Goal: Navigation & Orientation: Find specific page/section

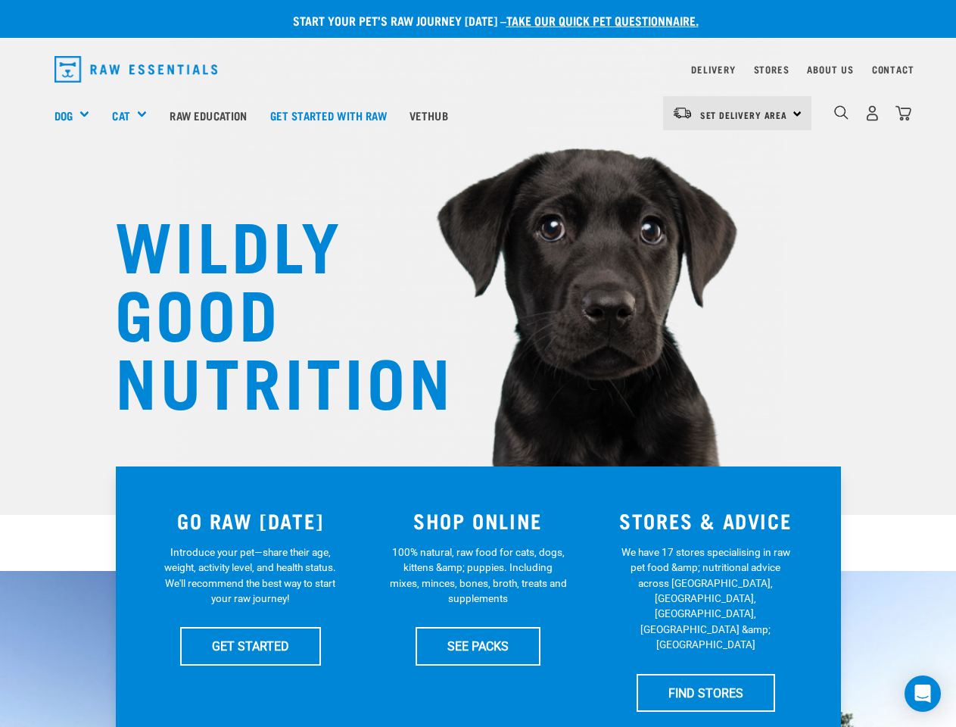
click at [78, 115] on div "Dog" at bounding box center [77, 115] width 47 height 61
click at [136, 115] on div "Cat" at bounding box center [135, 115] width 46 height 61
click at [737, 113] on span "Set Delivery Area" at bounding box center [744, 114] width 88 height 5
click at [841, 113] on img "dropdown navigation" at bounding box center [841, 112] width 14 height 14
click at [923, 693] on icon "Open Intercom Messenger" at bounding box center [923, 693] width 16 height 18
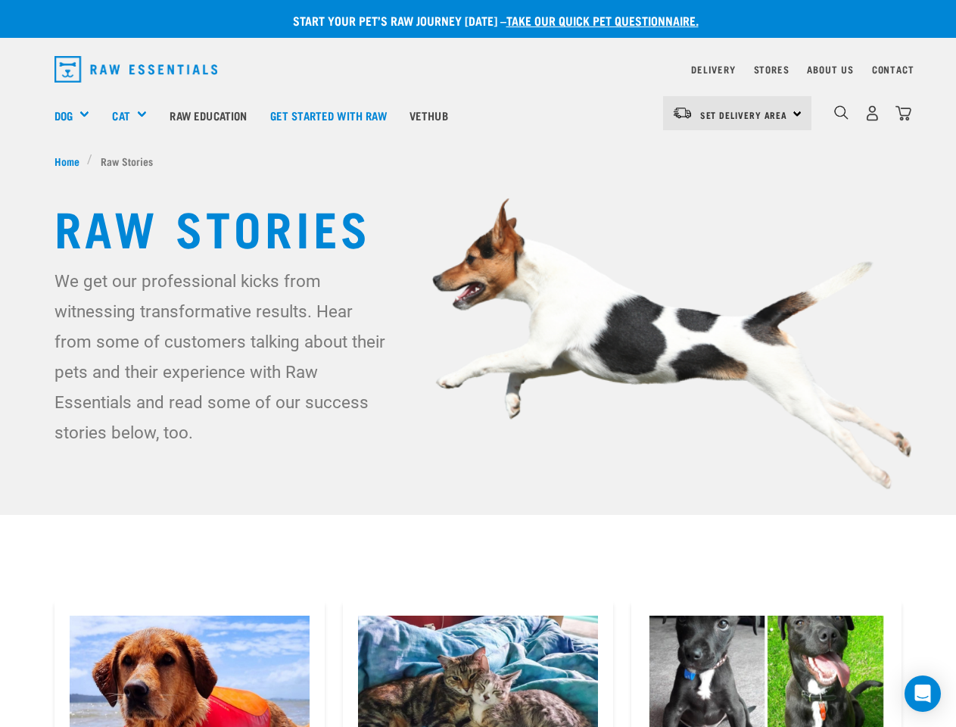
click at [78, 115] on div "Dog" at bounding box center [77, 115] width 47 height 61
click at [136, 115] on div "Cat" at bounding box center [135, 115] width 46 height 61
click at [737, 113] on span "Set Delivery Area" at bounding box center [744, 114] width 88 height 5
click at [841, 113] on img "dropdown navigation" at bounding box center [841, 112] width 14 height 14
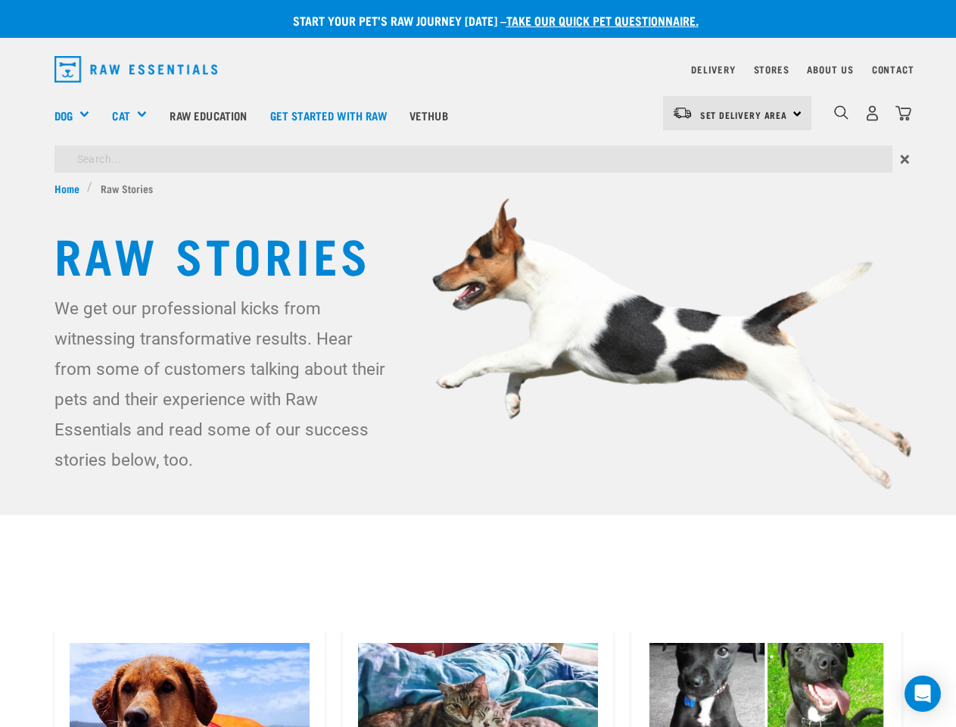
click at [923, 693] on icon "Open Intercom Messenger" at bounding box center [923, 693] width 16 height 18
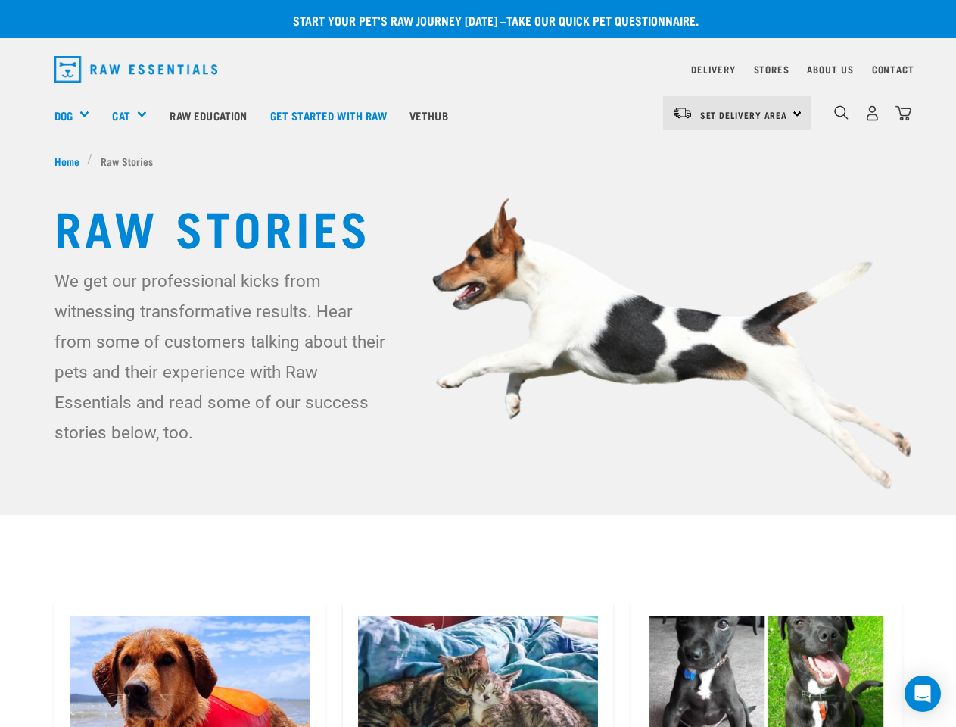
click at [78, 115] on div "Dog" at bounding box center [77, 115] width 47 height 61
click at [136, 115] on div "Cat" at bounding box center [135, 115] width 46 height 61
click at [737, 113] on span "Set Delivery Area" at bounding box center [744, 114] width 88 height 5
click at [841, 113] on img "dropdown navigation" at bounding box center [841, 112] width 14 height 14
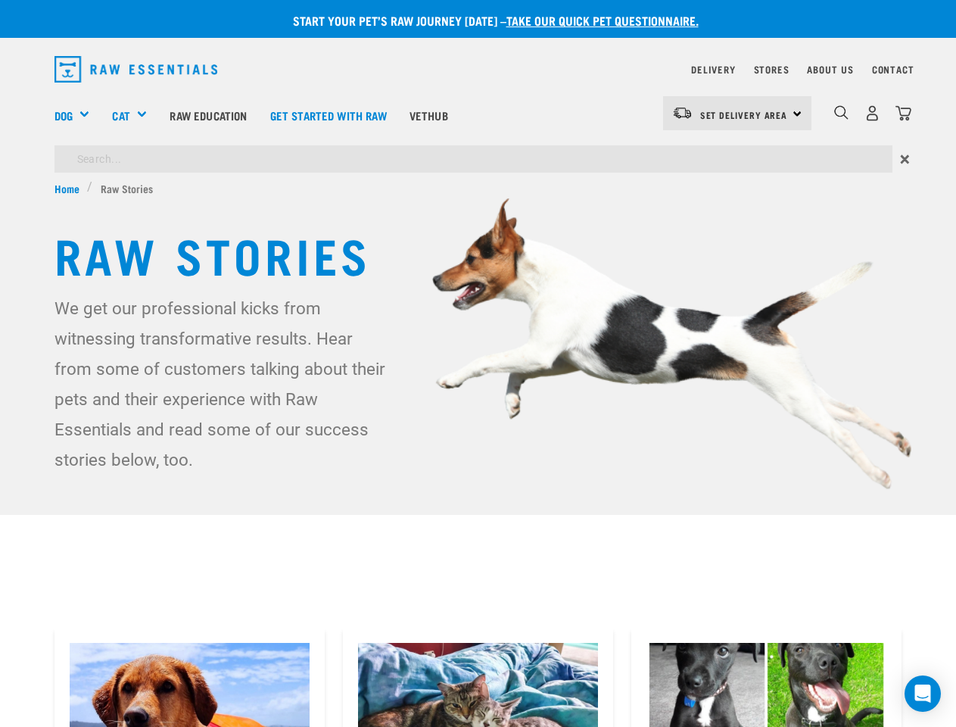
click at [923, 693] on icon "Open Intercom Messenger" at bounding box center [923, 693] width 16 height 18
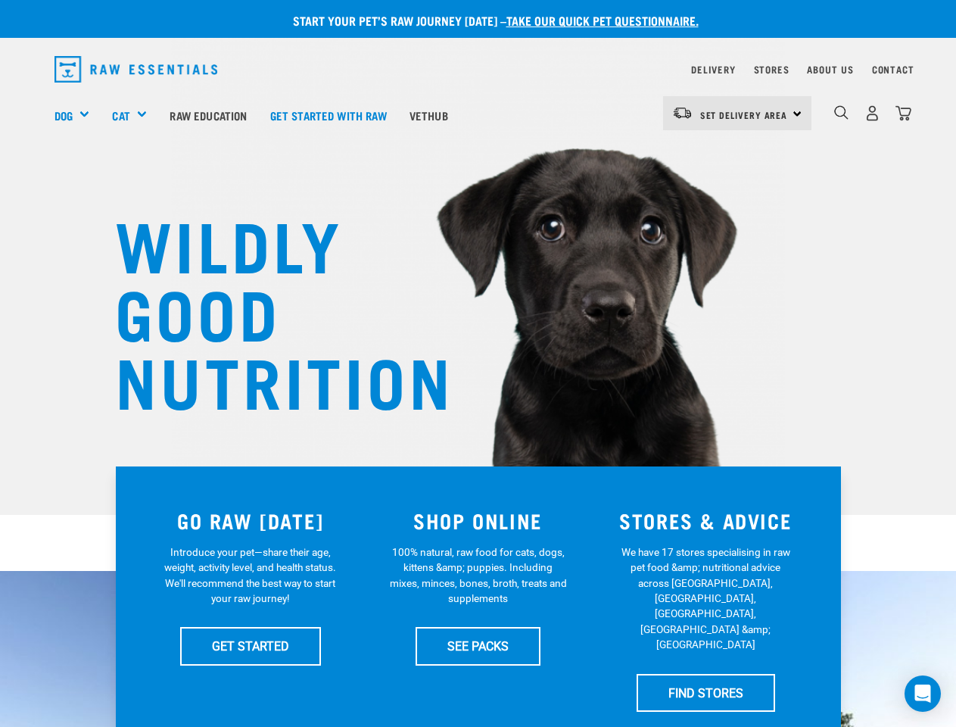
click at [78, 115] on div "Dog" at bounding box center [77, 115] width 47 height 61
click at [136, 115] on div "Cat" at bounding box center [135, 115] width 46 height 61
click at [737, 113] on span "Set Delivery Area" at bounding box center [744, 114] width 88 height 5
click at [841, 113] on img "dropdown navigation" at bounding box center [841, 112] width 14 height 14
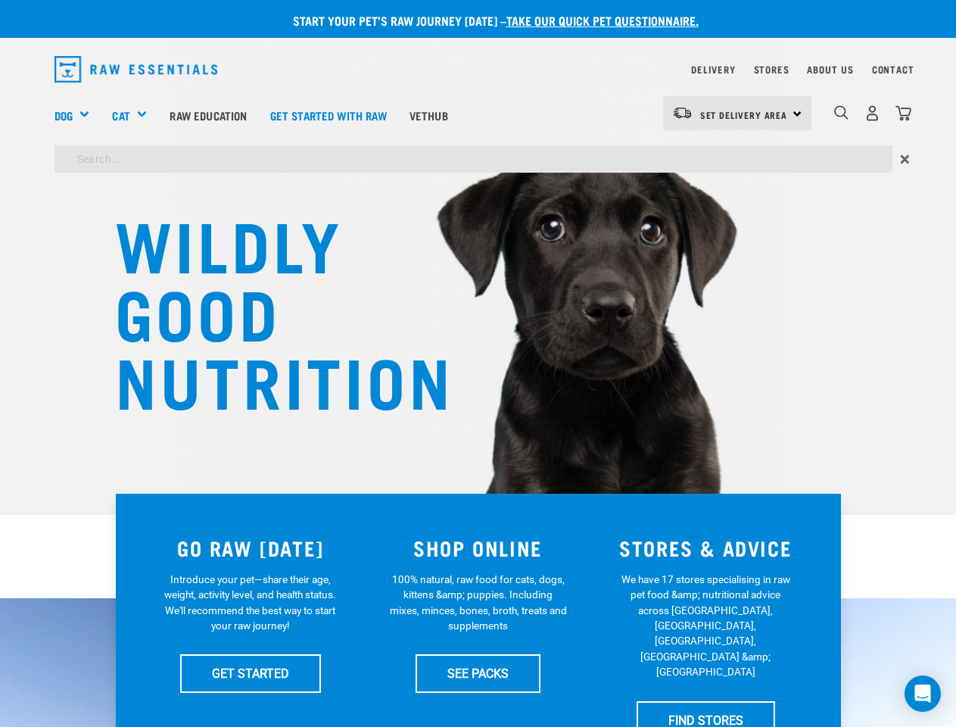
click at [923, 693] on icon "Open Intercom Messenger" at bounding box center [923, 693] width 16 height 18
